Goal: Task Accomplishment & Management: Use online tool/utility

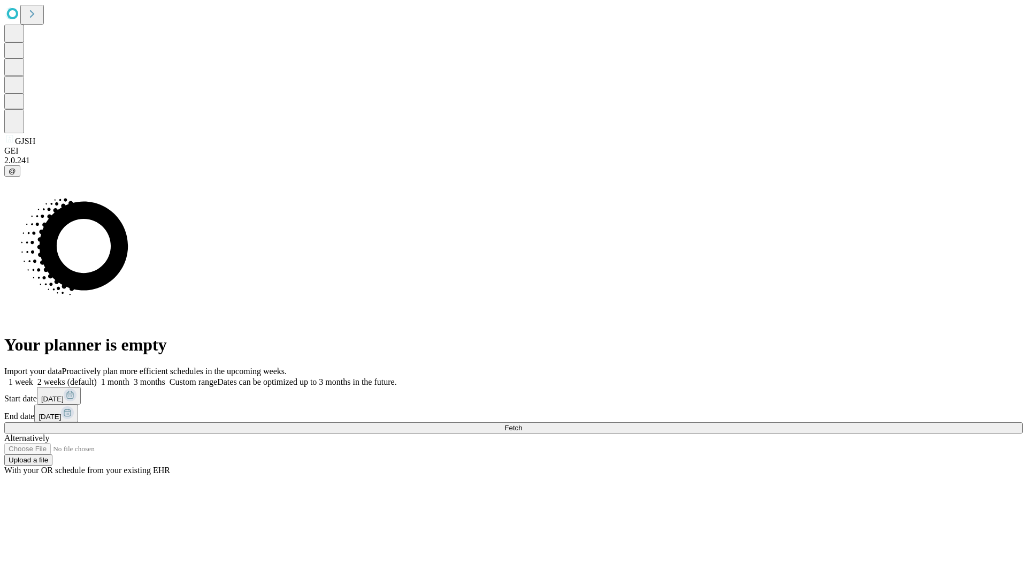
click at [522, 424] on span "Fetch" at bounding box center [513, 428] width 18 height 8
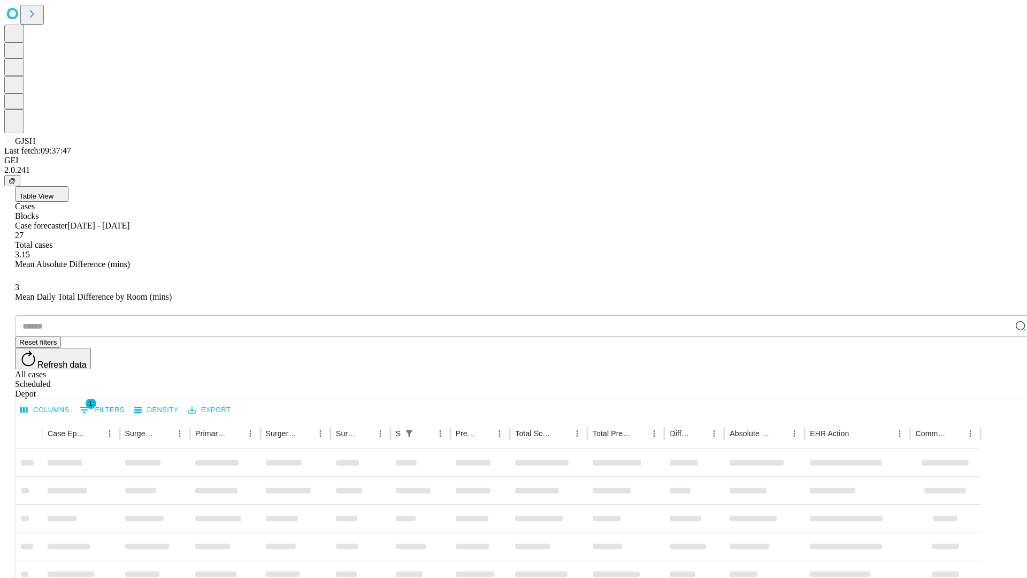
click at [999, 389] on div "Depot" at bounding box center [524, 394] width 1018 height 10
